Goal: Task Accomplishment & Management: Complete application form

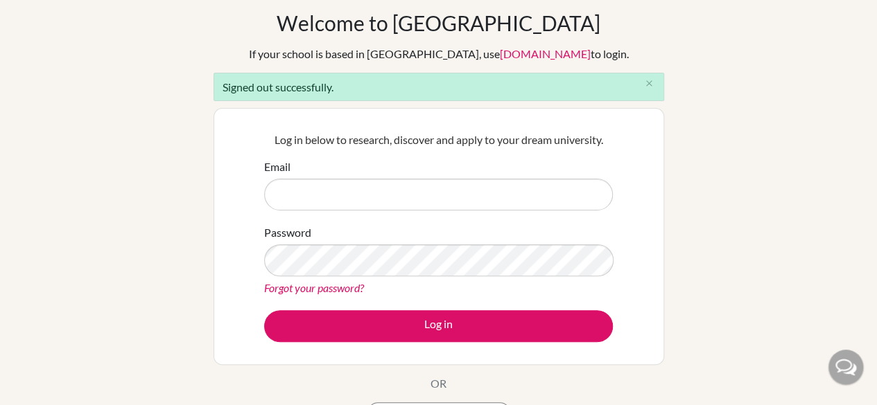
scroll to position [58, 0]
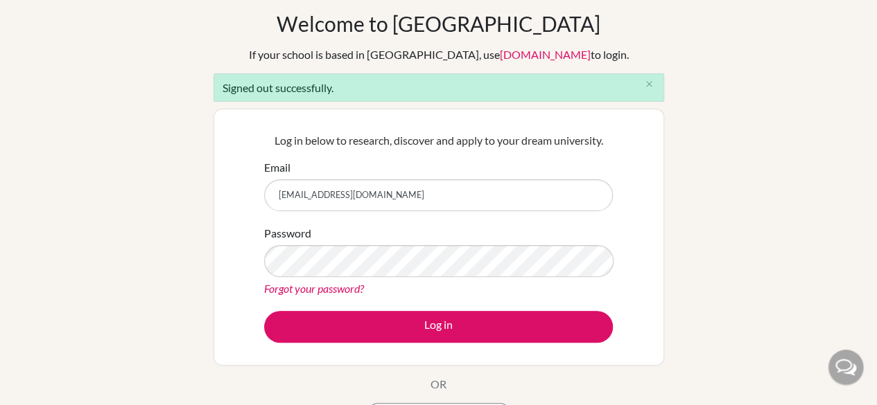
type input "[EMAIL_ADDRESS][DOMAIN_NAME]"
click at [264, 311] on button "Log in" at bounding box center [438, 327] width 349 height 32
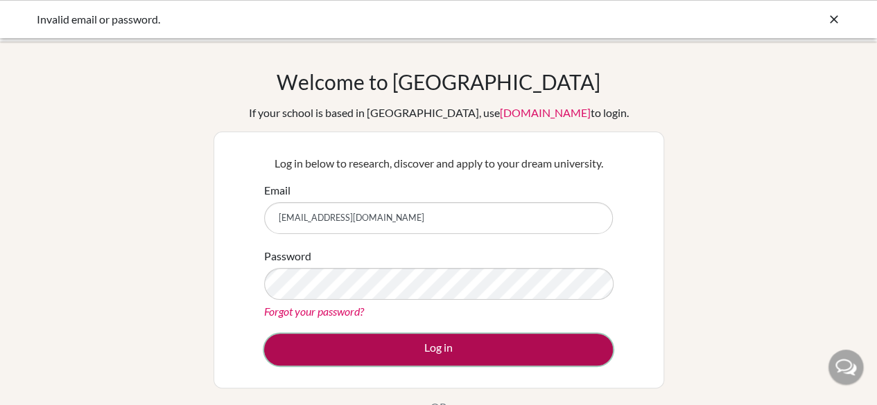
click at [358, 363] on button "Log in" at bounding box center [438, 350] width 349 height 32
click at [356, 356] on button "Log in" at bounding box center [438, 350] width 349 height 32
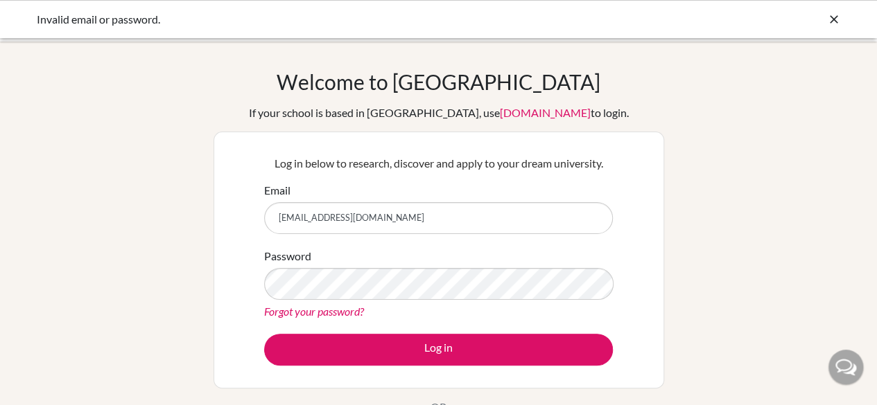
click at [349, 331] on form "Email mizna.khan@sampoernaacadey.net Password Forgot your password? Log in" at bounding box center [438, 274] width 349 height 184
click at [311, 221] on input "[EMAIL_ADDRESS][DOMAIN_NAME]" at bounding box center [438, 218] width 349 height 32
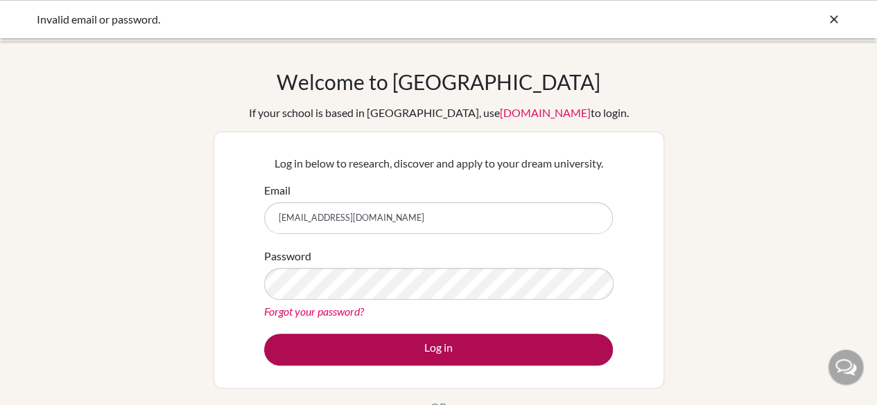
type input "[EMAIL_ADDRESS][DOMAIN_NAME]"
click at [317, 346] on button "Log in" at bounding box center [438, 350] width 349 height 32
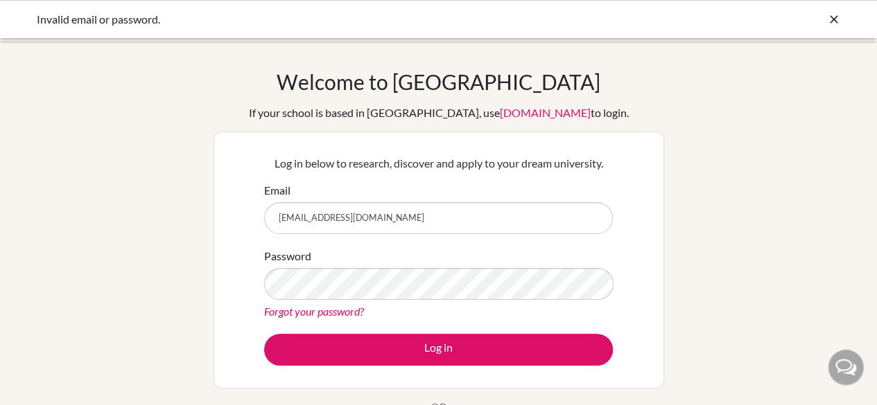
click at [396, 221] on input "Mizna.Khan@sampoernaacadey.net" at bounding box center [438, 218] width 349 height 32
click at [284, 218] on input "Mizna.Khan@sampoernaacademy.net" at bounding box center [438, 218] width 349 height 32
type input "mizna.Kkhan@sampoernaacademy.net"
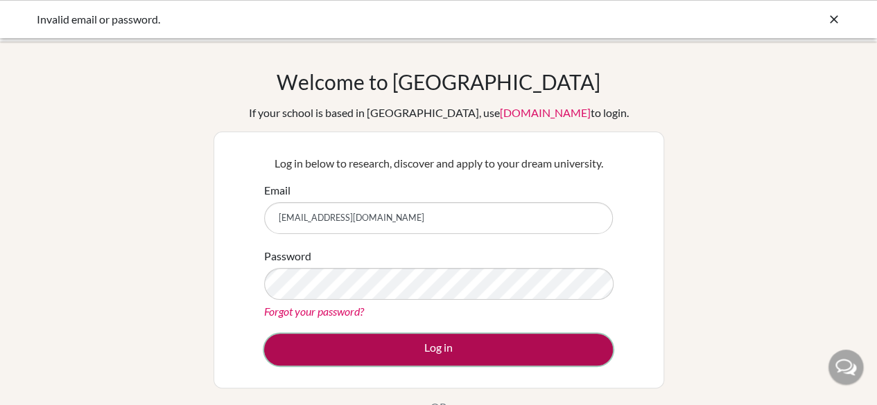
click at [365, 356] on button "Log in" at bounding box center [438, 350] width 349 height 32
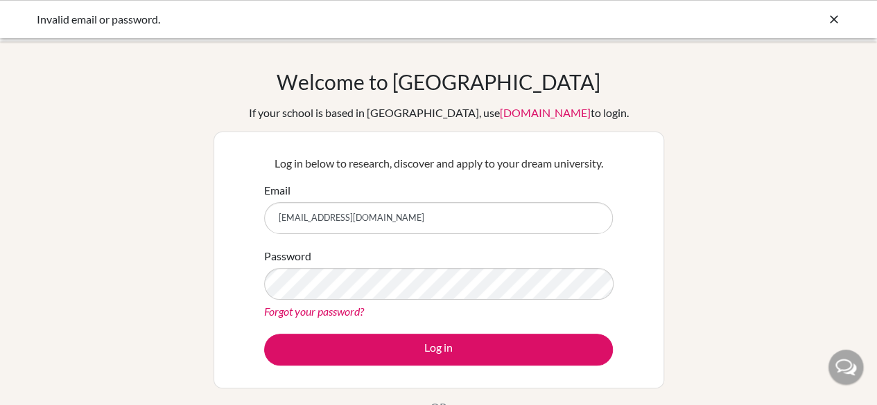
click at [306, 222] on input "[EMAIL_ADDRESS][DOMAIN_NAME]" at bounding box center [438, 218] width 349 height 32
type input "mizna.khan@sampoernaacademy.net"
click at [326, 305] on link "Forgot your password?" at bounding box center [314, 311] width 100 height 13
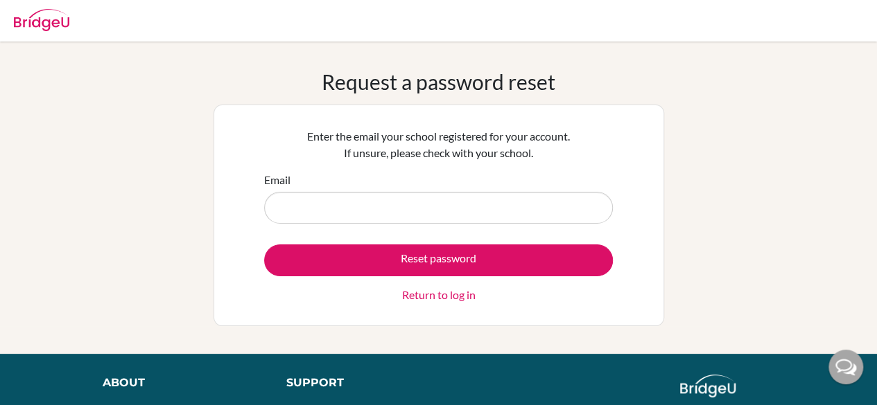
click at [416, 295] on link "Return to log in" at bounding box center [438, 295] width 73 height 17
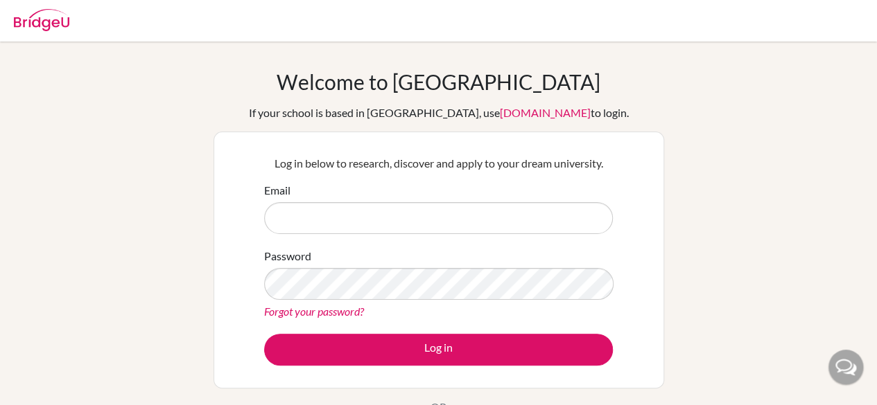
click at [347, 216] on input "Email" at bounding box center [438, 218] width 349 height 32
type input "[EMAIL_ADDRESS][DOMAIN_NAME]"
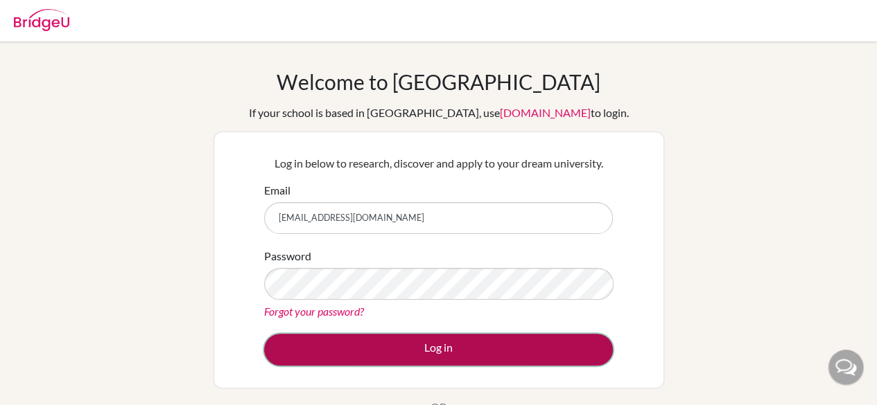
click at [387, 346] on button "Log in" at bounding box center [438, 350] width 349 height 32
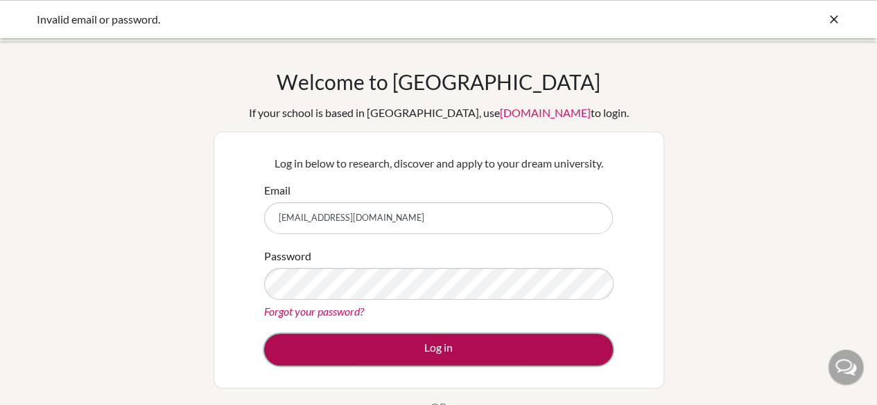
click at [386, 349] on button "Log in" at bounding box center [438, 350] width 349 height 32
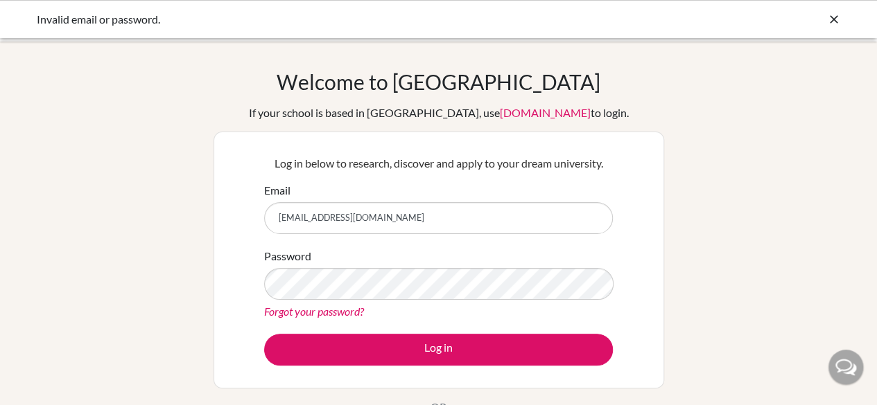
drag, startPoint x: 470, startPoint y: 209, endPoint x: 193, endPoint y: 234, distance: 278.4
click at [193, 234] on div "Welcome to BridgeU If your school is based in China, use app.bridge-u.com.cn to…" at bounding box center [438, 295] width 877 height 453
click at [826, 35] on div "Invalid email or password." at bounding box center [438, 19] width 877 height 38
click at [837, 27] on div "Invalid email or password." at bounding box center [438, 19] width 877 height 38
click at [832, 19] on icon at bounding box center [834, 19] width 14 height 14
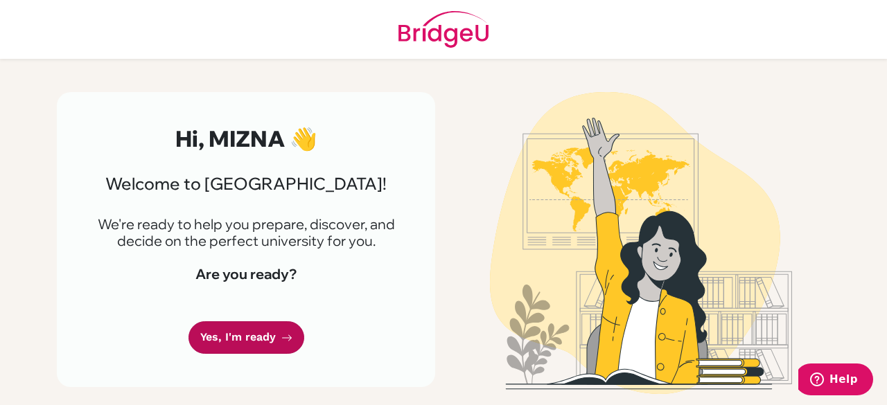
click at [270, 351] on link "Yes, I'm ready" at bounding box center [247, 338] width 116 height 33
click at [207, 331] on link "Yes, I'm ready" at bounding box center [247, 338] width 116 height 33
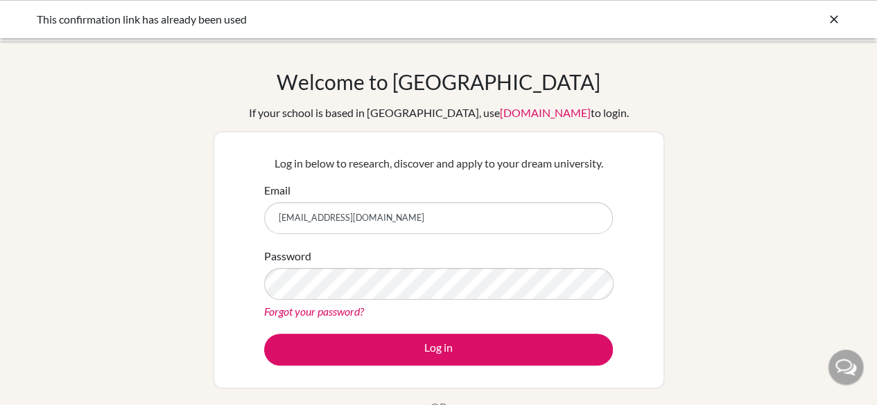
type input "[EMAIL_ADDRESS][DOMAIN_NAME]"
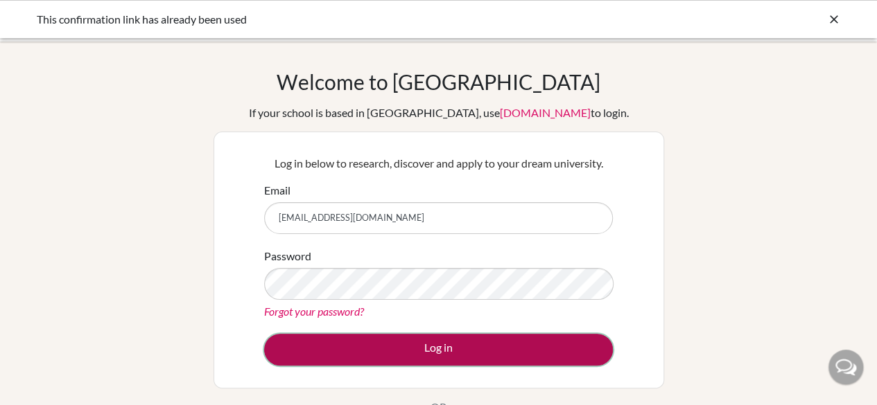
click at [371, 343] on button "Log in" at bounding box center [438, 350] width 349 height 32
